Goal: Information Seeking & Learning: Learn about a topic

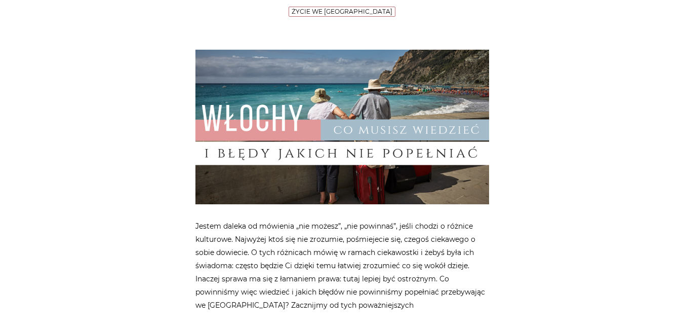
scroll to position [304, 0]
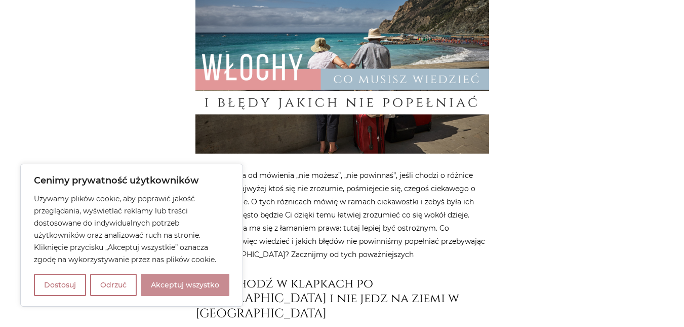
click at [174, 282] on button "Akceptuj wszystko" at bounding box center [185, 284] width 89 height 22
checkbox input "true"
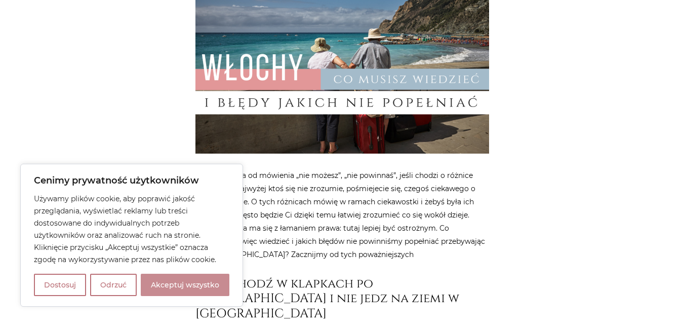
checkbox input "true"
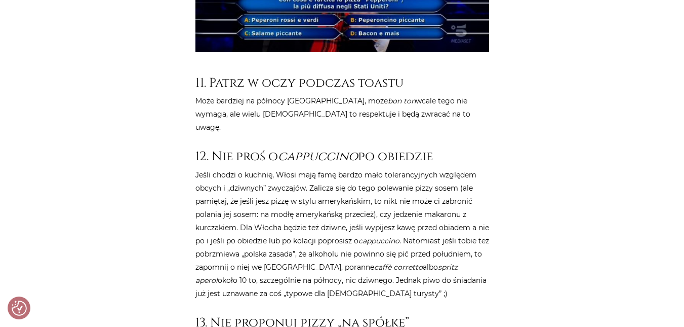
scroll to position [3442, 0]
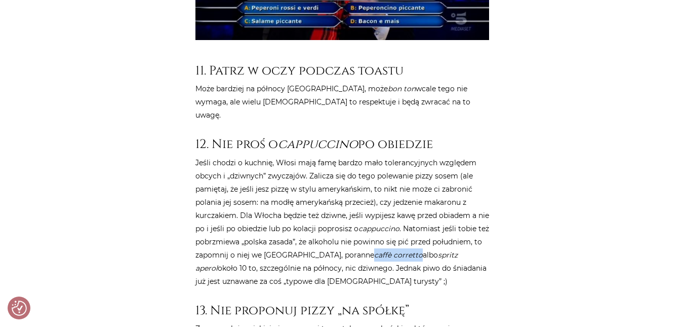
drag, startPoint x: 433, startPoint y: 174, endPoint x: 387, endPoint y: 172, distance: 46.1
click at [387, 172] on p "Jeśli chodzi o kuchnię, Włosi mają famę bardzo mało tolerancyjnych względem obc…" at bounding box center [342, 222] width 294 height 132
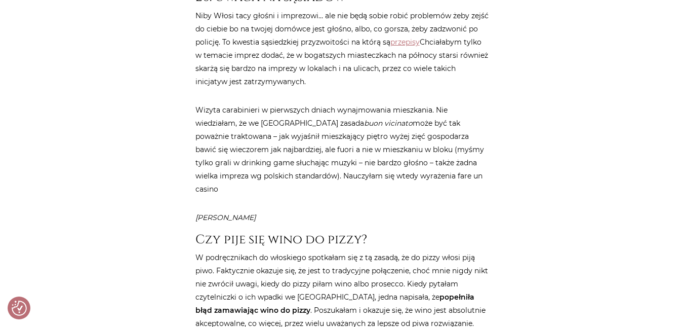
scroll to position [4708, 0]
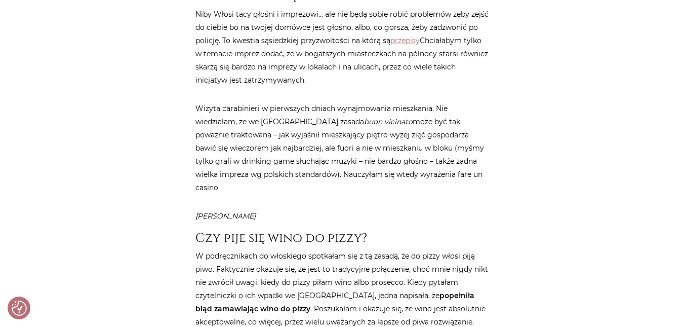
drag, startPoint x: 483, startPoint y: 81, endPoint x: 433, endPoint y: 83, distance: 50.1
click at [433, 102] on p "Wizyta carabinieri w pierwszych dniach wynajmowania mieszkania. Nie wiedziałam,…" at bounding box center [342, 148] width 294 height 92
